Goal: Task Accomplishment & Management: Complete application form

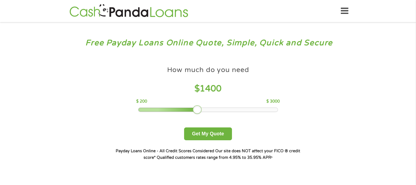
drag, startPoint x: 175, startPoint y: 109, endPoint x: 198, endPoint y: 108, distance: 23.3
click at [198, 108] on div "How much do you need $ 1400 $ 200 $ 3000" at bounding box center [208, 87] width 144 height 49
drag, startPoint x: 201, startPoint y: 110, endPoint x: 216, endPoint y: 108, distance: 15.3
click at [216, 108] on div at bounding box center [217, 110] width 9 height 9
drag, startPoint x: 218, startPoint y: 107, endPoint x: 248, endPoint y: 107, distance: 30.1
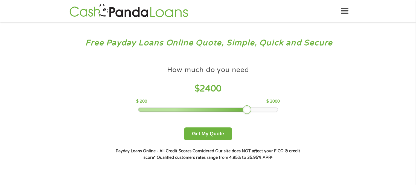
click at [248, 107] on div at bounding box center [247, 110] width 9 height 9
drag, startPoint x: 248, startPoint y: 107, endPoint x: 263, endPoint y: 108, distance: 15.4
click at [263, 108] on div at bounding box center [261, 110] width 9 height 9
click at [261, 111] on div at bounding box center [261, 110] width 9 height 9
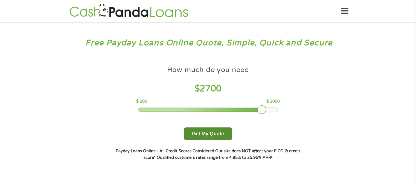
click at [198, 135] on button "Get My Quote" at bounding box center [208, 134] width 48 height 13
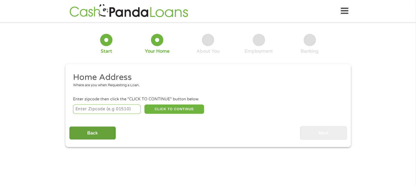
click at [88, 136] on input "Back" at bounding box center [92, 133] width 47 height 13
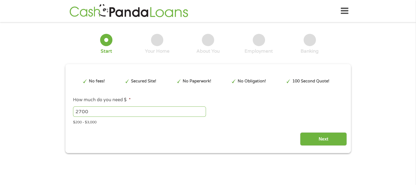
scroll to position [2, 2]
click at [326, 140] on input "Next" at bounding box center [323, 139] width 47 height 13
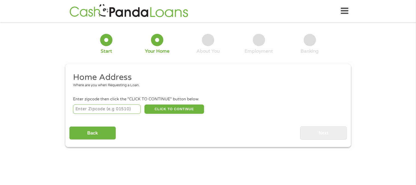
click at [103, 109] on input "number" at bounding box center [107, 109] width 68 height 9
type input "36445"
click at [92, 135] on input "Back" at bounding box center [92, 133] width 47 height 13
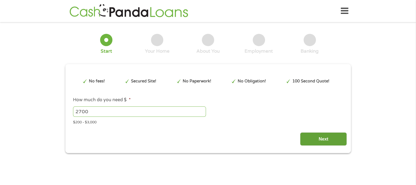
click at [326, 138] on input "Next" at bounding box center [323, 139] width 47 height 13
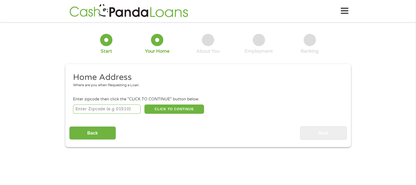
click at [113, 111] on input "number" at bounding box center [107, 109] width 68 height 9
type input "36445"
click at [163, 111] on button "CLICK TO CONTINUE" at bounding box center [174, 109] width 60 height 9
type input "36445"
type input "[GEOGRAPHIC_DATA]"
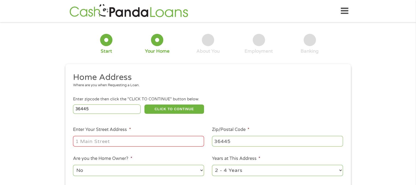
click at [137, 144] on input "Enter Your Street Address *" at bounding box center [138, 141] width 131 height 10
type input "[STREET_ADDRESS]"
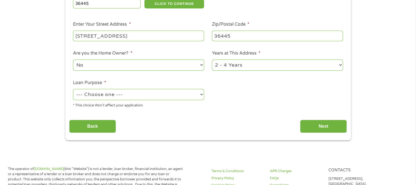
scroll to position [117, 0]
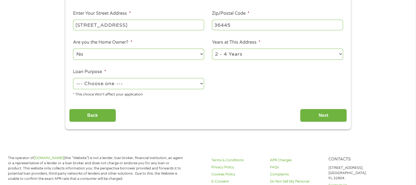
click at [340, 54] on select "1 Year or less 1 - 2 Years 2 - 4 Years Over 4 Years" at bounding box center [277, 54] width 131 height 11
select select "60months"
click at [212, 49] on select "1 Year or less 1 - 2 Years 2 - 4 Years Over 4 Years" at bounding box center [277, 54] width 131 height 11
click at [198, 85] on select "--- Choose one --- Pay Bills Debt Consolidation Home Improvement Major Purchase…" at bounding box center [138, 83] width 131 height 11
select select "paybills"
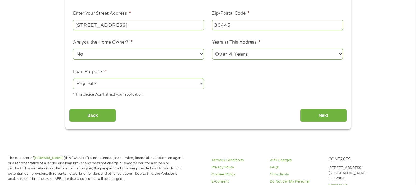
click at [73, 79] on select "--- Choose one --- Pay Bills Debt Consolidation Home Improvement Major Purchase…" at bounding box center [138, 83] width 131 height 11
click at [313, 116] on input "Next" at bounding box center [323, 115] width 47 height 13
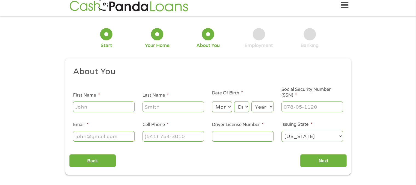
scroll to position [2, 2]
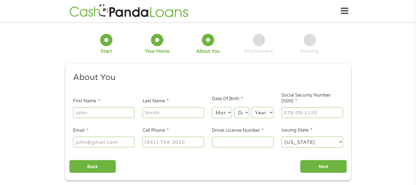
click at [98, 112] on input "First Name *" at bounding box center [104, 113] width 62 height 10
type input "[PERSON_NAME]"
type input "[PHONE_NUMBER]"
click at [118, 144] on input "Email *" at bounding box center [104, 142] width 62 height 10
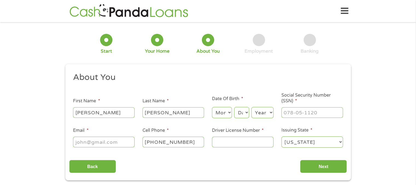
type input "[EMAIL_ADDRESS][DOMAIN_NAME]"
click at [199, 142] on input "[PHONE_NUMBER]" at bounding box center [174, 142] width 62 height 10
type input "[PHONE_NUMBER]"
click at [229, 112] on select "Month 1 2 3 4 5 6 7 8 9 10 11 12" at bounding box center [222, 112] width 20 height 11
select select "8"
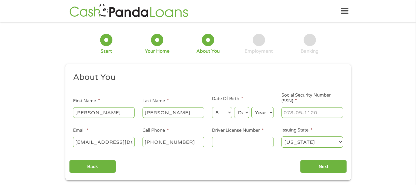
click at [212, 108] on select "Month 1 2 3 4 5 6 7 8 9 10 11 12" at bounding box center [222, 112] width 20 height 11
click at [240, 113] on select "Day 1 2 3 4 5 6 7 8 9 10 11 12 13 14 15 16 17 18 19 20 21 22 23 24 25 26 27 28 …" at bounding box center [241, 112] width 15 height 11
select select "31"
click at [234, 108] on select "Day 1 2 3 4 5 6 7 8 9 10 11 12 13 14 15 16 17 18 19 20 21 22 23 24 25 26 27 28 …" at bounding box center [241, 112] width 15 height 11
click at [267, 114] on select "Year [DATE] 2006 2005 2004 2003 2002 2001 2000 1999 1998 1997 1996 1995 1994 19…" at bounding box center [262, 112] width 22 height 11
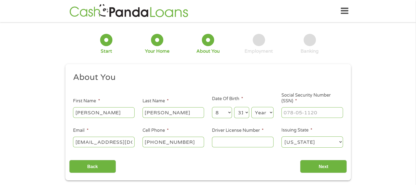
select select "1977"
click at [251, 108] on select "Year [DATE] 2006 2005 2004 2003 2002 2001 2000 1999 1998 1997 1996 1995 1994 19…" at bounding box center [262, 112] width 22 height 11
click at [293, 114] on input "___-__-____" at bounding box center [313, 113] width 62 height 10
type input "424-06-4275"
click at [233, 142] on input "Driver License Number *" at bounding box center [243, 142] width 62 height 10
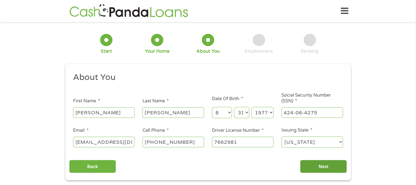
type input "7662981"
click at [314, 164] on input "Next" at bounding box center [323, 166] width 47 height 13
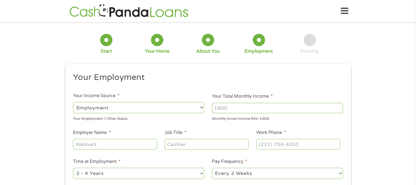
click at [243, 108] on input "Your Total Monthly Income *" at bounding box center [277, 108] width 131 height 10
type input "2500"
click at [137, 145] on input "Employer Name *" at bounding box center [115, 144] width 84 height 10
click at [137, 145] on input "little destniy d" at bounding box center [115, 144] width 84 height 10
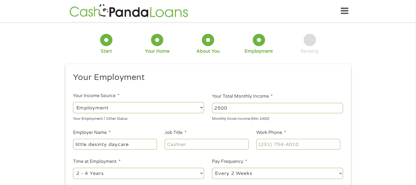
type input "little desinty daycare"
click at [173, 146] on input "Job Title *" at bounding box center [207, 144] width 84 height 10
type input "teacher"
click at [281, 143] on input "(___) ___-____" at bounding box center [298, 144] width 84 height 10
type input "[PHONE_NUMBER]"
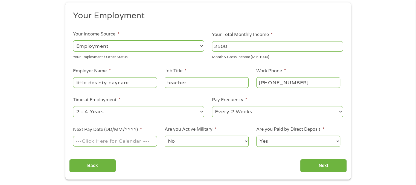
scroll to position [77, 0]
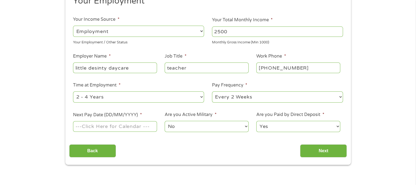
click at [337, 128] on select "Yes No" at bounding box center [298, 126] width 84 height 11
select select "0"
click at [256, 121] on select "Yes No" at bounding box center [298, 126] width 84 height 11
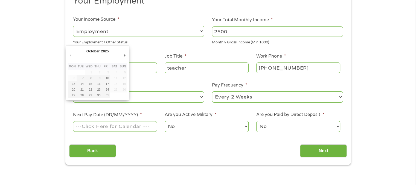
click at [140, 127] on input "Next Pay Date (DD/MM/YYYY) *" at bounding box center [115, 126] width 84 height 10
type input "[DATE]"
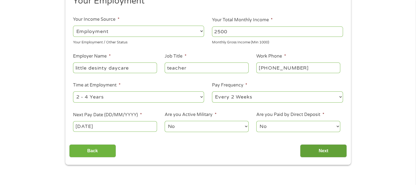
click at [327, 148] on input "Next" at bounding box center [323, 151] width 47 height 13
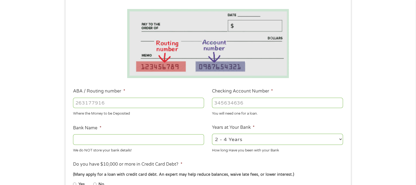
scroll to position [98, 0]
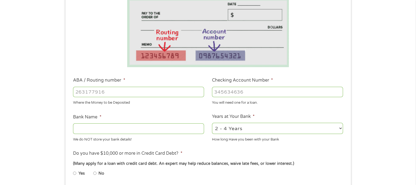
click at [112, 96] on input "ABA / Routing number *" at bounding box center [138, 92] width 131 height 10
type input "062000019"
type input "REGIONS BANK"
type input "062000019"
click at [242, 96] on input "Checking Account Number *" at bounding box center [277, 92] width 131 height 10
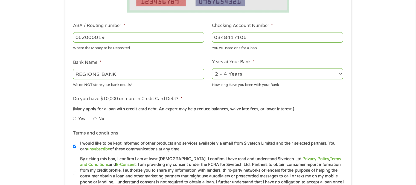
scroll to position [164, 0]
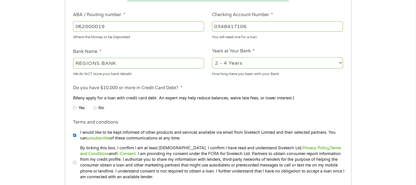
type input "0348417106"
click at [76, 106] on li "Yes" at bounding box center [83, 108] width 20 height 11
click at [75, 162] on input "By ticking this box, I confirm I am at least [DEMOGRAPHIC_DATA]. I confirm I ha…" at bounding box center [74, 163] width 3 height 9
checkbox input "true"
click at [74, 106] on input "Yes" at bounding box center [74, 108] width 3 height 9
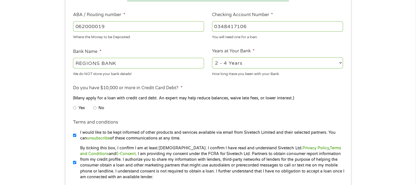
radio input "true"
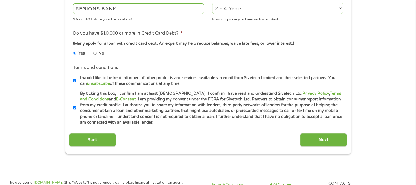
scroll to position [245, 0]
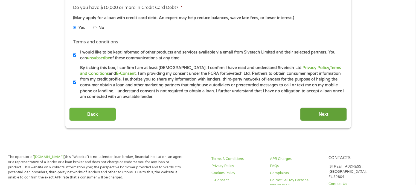
click at [320, 112] on input "Next" at bounding box center [323, 114] width 47 height 13
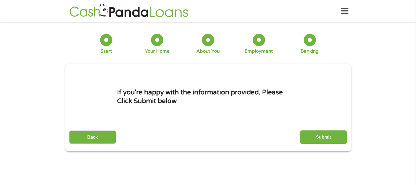
scroll to position [0, 0]
click at [319, 136] on input "Submit" at bounding box center [323, 137] width 47 height 13
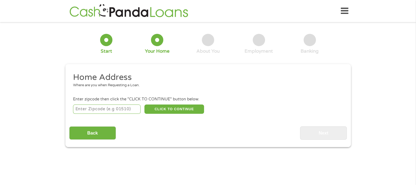
scroll to position [2, 2]
